Goal: Task Accomplishment & Management: Complete application form

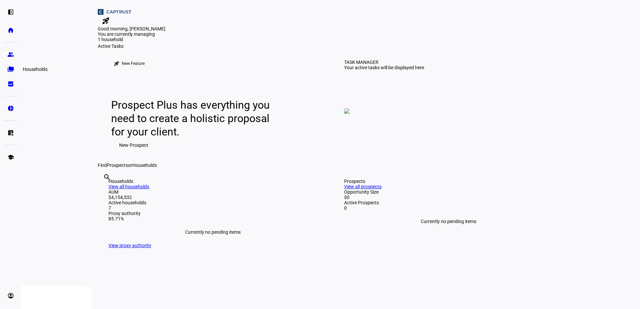
click at [9, 67] on eth-mat-symbol "folder_copy" at bounding box center [10, 69] width 7 height 7
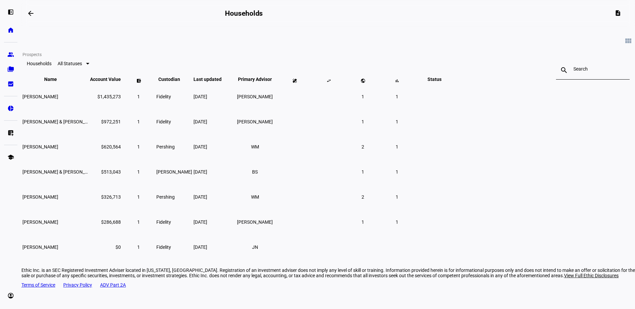
click at [7, 55] on eth-mat-symbol "group" at bounding box center [10, 54] width 7 height 7
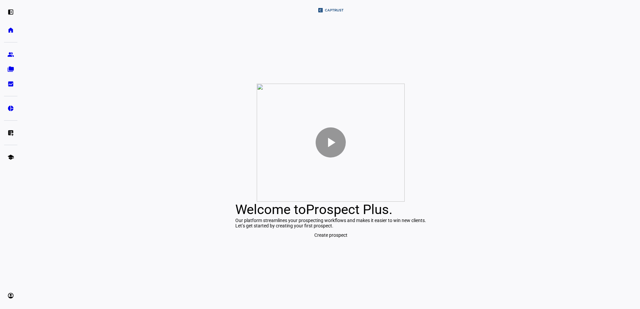
click at [325, 242] on span "Create prospect" at bounding box center [330, 235] width 33 height 13
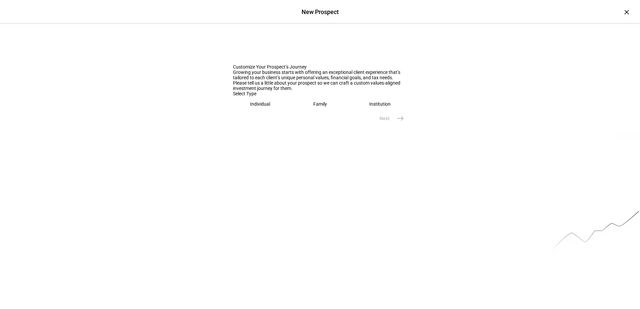
click at [268, 107] on div "Individual" at bounding box center [260, 103] width 20 height 5
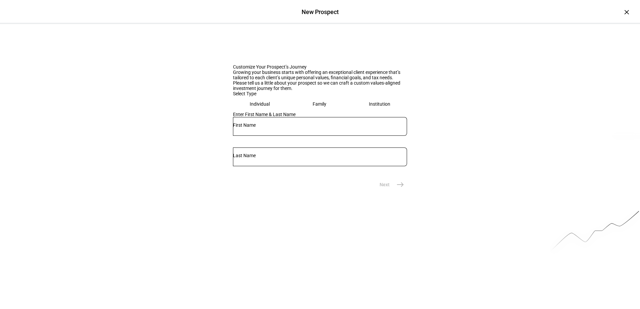
click at [289, 136] on div at bounding box center [320, 126] width 174 height 19
type input "[PERSON_NAME]"
click at [399, 192] on span "east" at bounding box center [400, 184] width 13 height 13
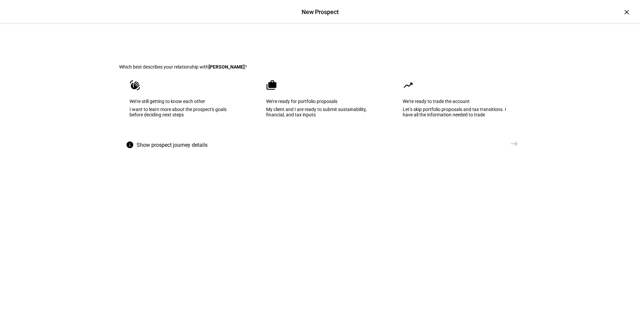
click at [436, 104] on div "We're ready to trade the account" at bounding box center [457, 101] width 108 height 5
click at [511, 148] on mat-icon "east" at bounding box center [514, 144] width 8 height 8
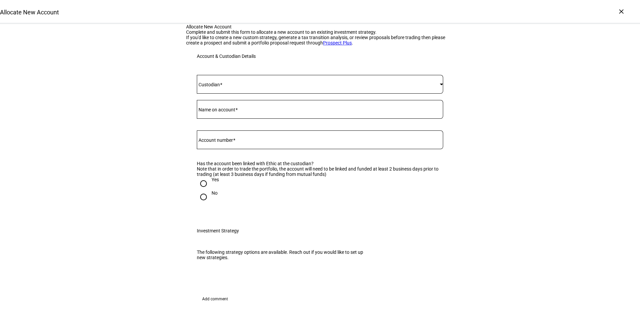
click at [291, 87] on span at bounding box center [318, 84] width 243 height 5
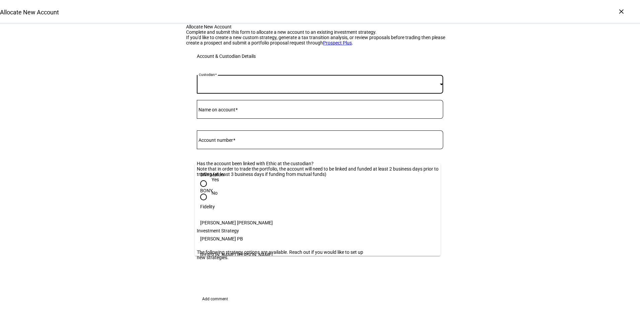
click at [269, 201] on mat-option "Fidelity" at bounding box center [318, 207] width 246 height 16
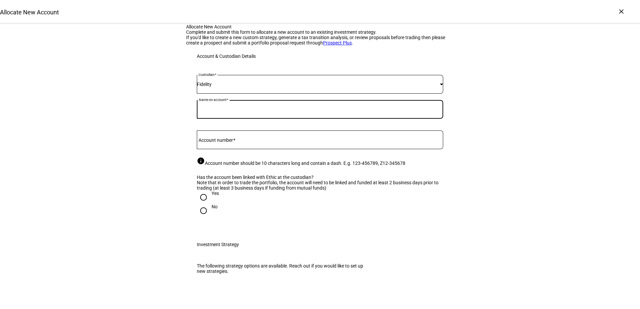
click at [260, 111] on input "Name on account" at bounding box center [320, 107] width 246 height 5
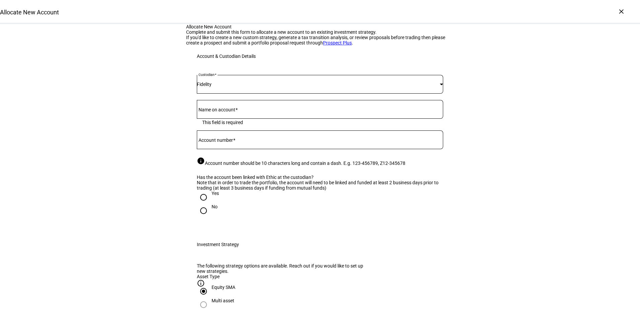
click at [220, 113] on mat-label "Name on account" at bounding box center [217, 109] width 37 height 5
click at [220, 111] on input "Name on account" at bounding box center [320, 107] width 246 height 5
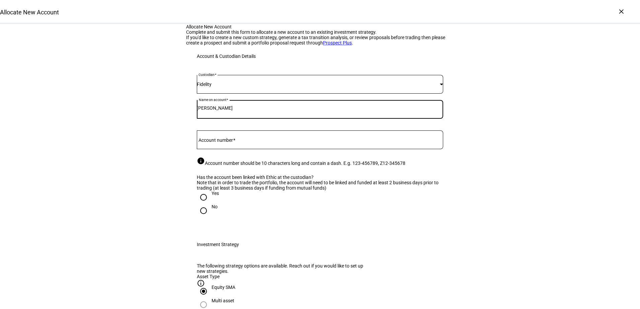
click at [251, 111] on input "[PERSON_NAME]" at bounding box center [320, 107] width 246 height 5
click at [226, 111] on input "[PERSON_NAME] [PERSON_NAME] [PERSON_NAME]" at bounding box center [320, 107] width 246 height 5
type input "[PERSON_NAME], [PERSON_NAME] [PERSON_NAME]"
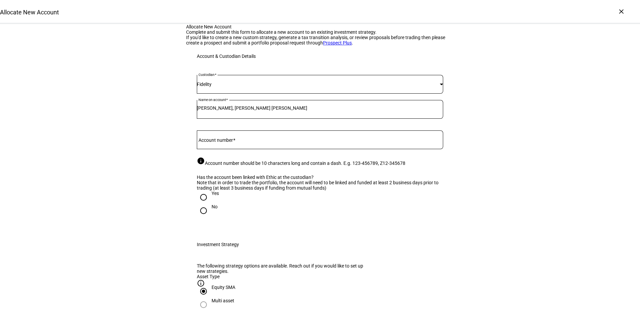
click at [278, 205] on div "Custodian Fidelity Name on account [PERSON_NAME], [PERSON_NAME] [PERSON_NAME] A…" at bounding box center [320, 149] width 246 height 148
click at [269, 141] on input "Account number" at bounding box center [320, 138] width 246 height 5
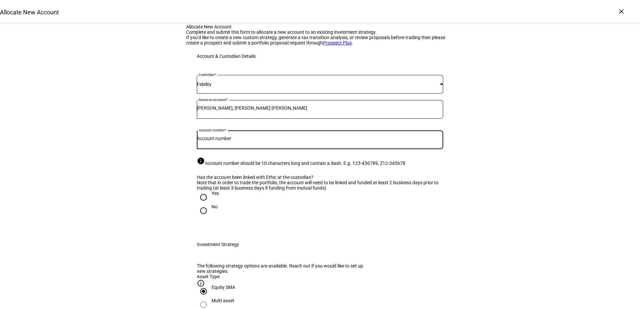
paste input "655-290547"
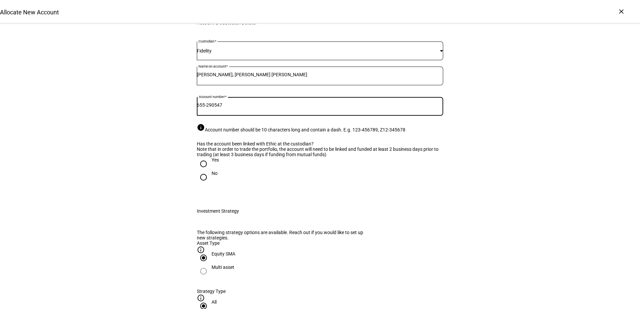
scroll to position [67, 0]
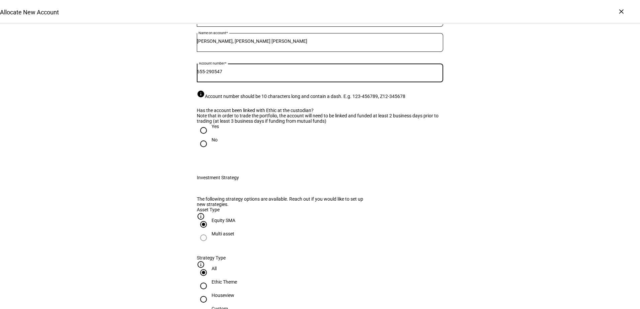
type input "655-290547"
click at [207, 137] on input "Yes" at bounding box center [203, 130] width 13 height 13
radio input "true"
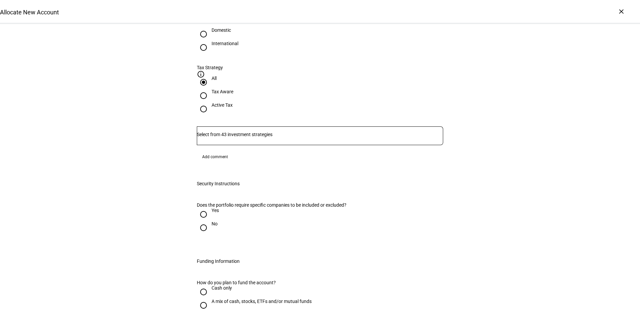
scroll to position [442, 0]
